Goal: Task Accomplishment & Management: Complete application form

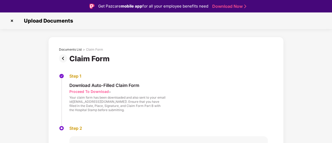
scroll to position [12, 0]
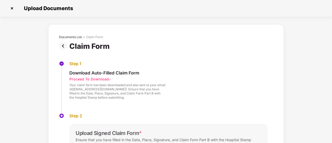
click at [87, 78] on div "Proceed To Download" at bounding box center [89, 79] width 40 height 5
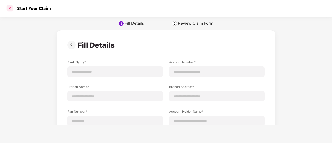
click at [9, 7] on div at bounding box center [10, 8] width 8 height 8
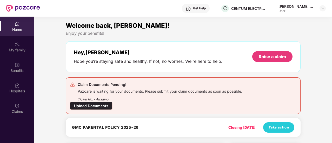
scroll to position [29, 0]
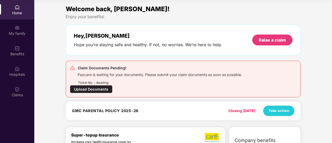
click at [97, 86] on div "Upload Documents" at bounding box center [91, 89] width 43 height 8
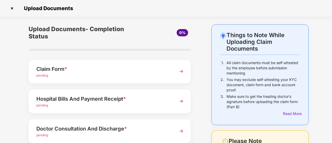
scroll to position [87, 0]
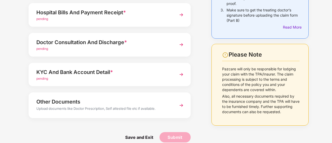
click at [181, 73] on img at bounding box center [181, 74] width 9 height 9
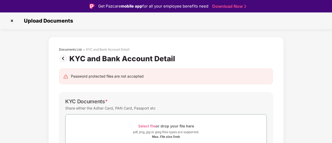
scroll to position [87, 0]
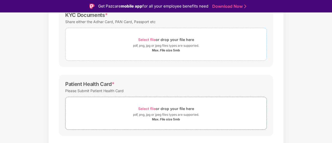
click at [146, 38] on span "Select file" at bounding box center [146, 39] width 17 height 4
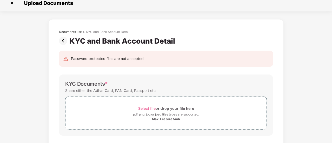
scroll to position [0, 0]
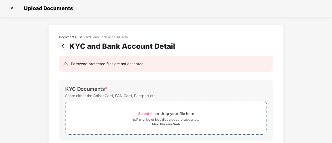
click at [11, 7] on img at bounding box center [12, 8] width 8 height 8
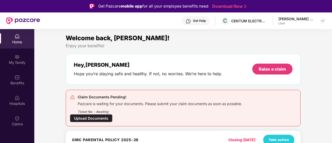
click at [95, 118] on div "Upload Documents" at bounding box center [91, 118] width 43 height 8
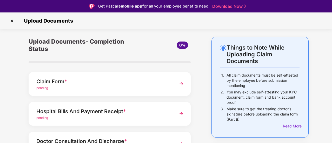
scroll to position [87, 0]
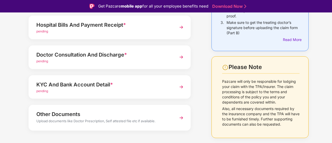
click at [180, 26] on img at bounding box center [181, 27] width 9 height 9
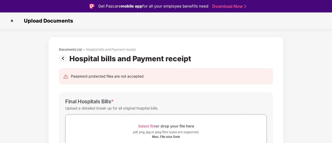
click at [10, 23] on img at bounding box center [12, 21] width 8 height 8
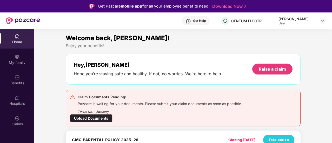
scroll to position [87, 0]
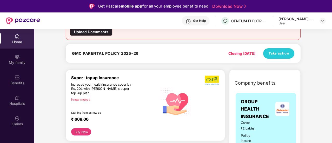
click at [86, 30] on div "Upload Documents" at bounding box center [91, 32] width 43 height 8
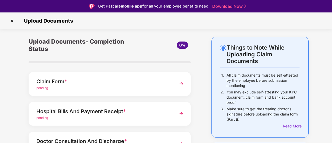
scroll to position [87, 0]
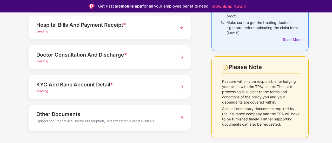
click at [182, 56] on img at bounding box center [181, 57] width 9 height 9
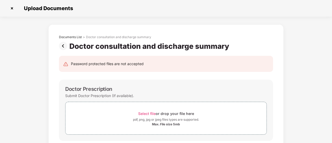
click at [15, 8] on img at bounding box center [12, 8] width 8 height 8
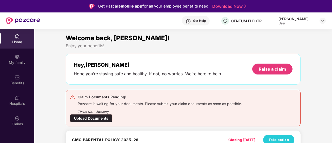
click at [86, 119] on div "Upload Documents" at bounding box center [91, 118] width 43 height 8
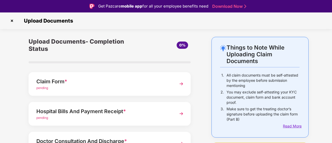
click at [291, 124] on div "Read More" at bounding box center [291, 127] width 17 height 6
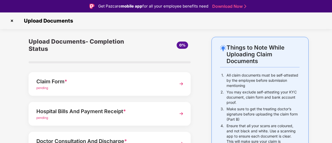
click at [252, 86] on p "All claim documents must be self-attested by the employee before submission men…" at bounding box center [263, 81] width 73 height 16
